Goal: Browse casually

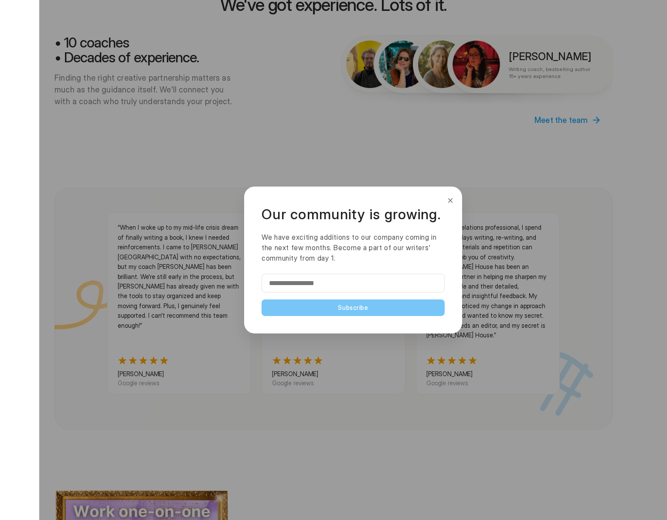
scroll to position [818, 0]
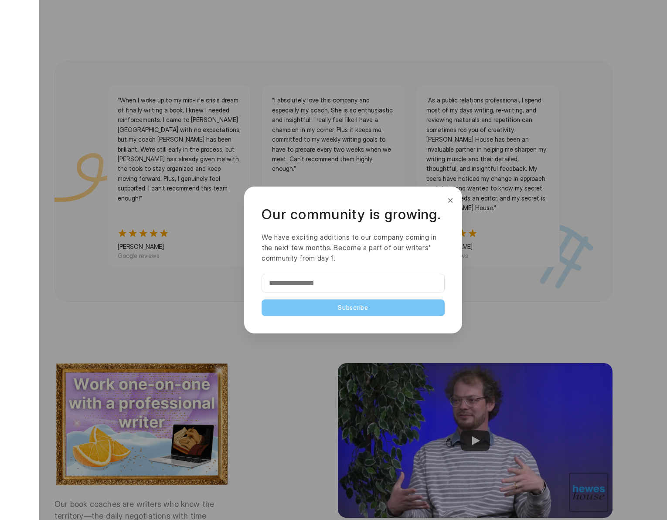
click at [450, 202] on button "×" at bounding box center [450, 200] width 10 height 14
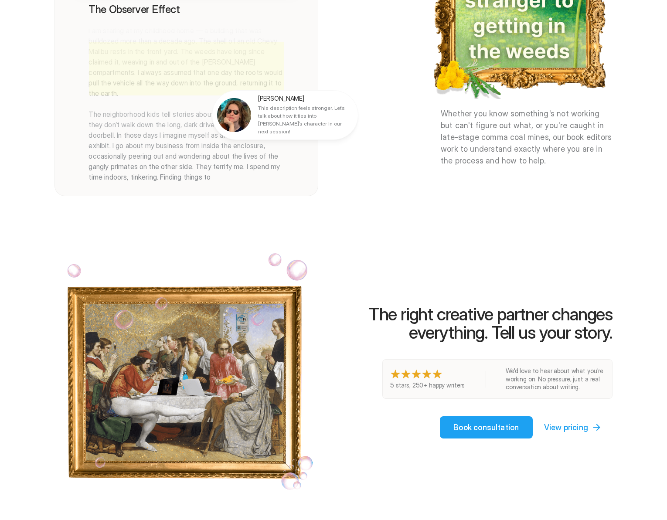
scroll to position [1330, 0]
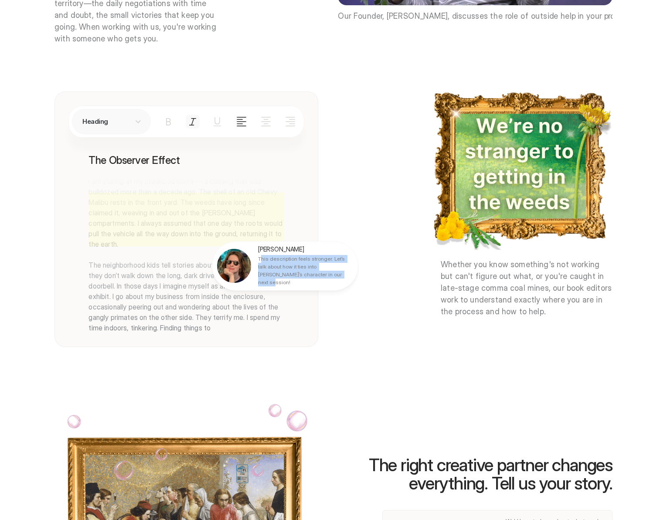
drag, startPoint x: 261, startPoint y: 247, endPoint x: 306, endPoint y: 266, distance: 49.2
click at [306, 266] on p "This description feels stronger. Let’s talk about how it ties into [PERSON_NAME…" at bounding box center [304, 270] width 93 height 31
drag, startPoint x: 295, startPoint y: 263, endPoint x: 257, endPoint y: 248, distance: 40.9
click at [258, 255] on p "This description feels stronger. Let’s talk about how it ties into [PERSON_NAME…" at bounding box center [304, 270] width 93 height 31
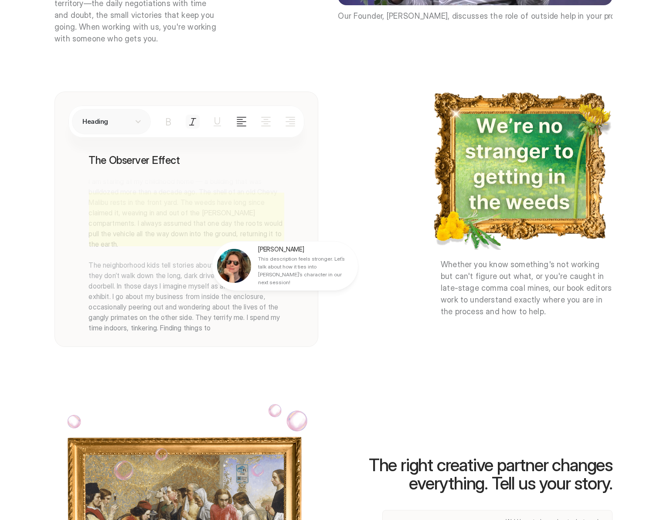
click at [198, 284] on div at bounding box center [353, 260] width 628 height 520
drag, startPoint x: 228, startPoint y: 316, endPoint x: 146, endPoint y: 277, distance: 91.8
click at [146, 277] on div at bounding box center [353, 260] width 628 height 520
drag, startPoint x: 258, startPoint y: 246, endPoint x: 305, endPoint y: 264, distance: 50.3
click at [305, 264] on p "This description feels stronger. Let’s talk about how it ties into [PERSON_NAME…" at bounding box center [304, 270] width 93 height 31
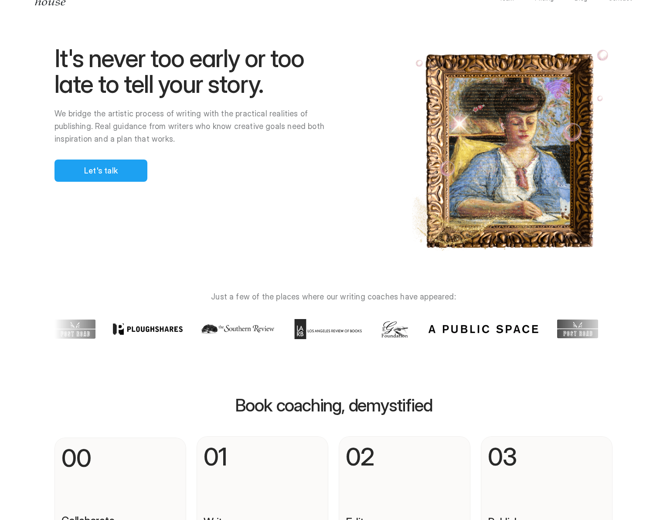
scroll to position [0, 0]
